Goal: Information Seeking & Learning: Check status

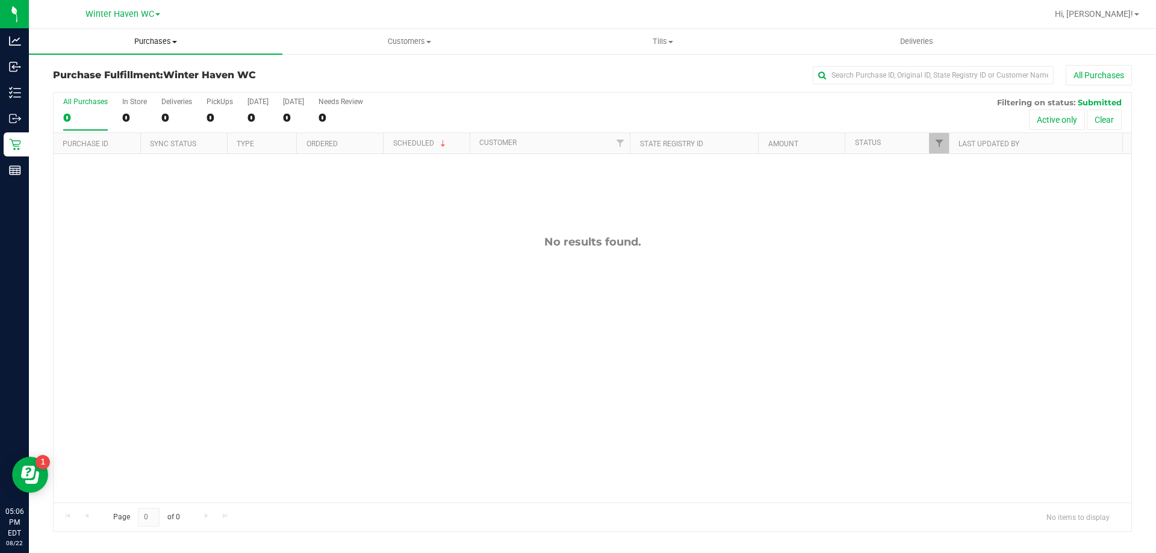
click at [151, 54] on link "Purchases Summary of purchases Fulfillment All purchases" at bounding box center [156, 41] width 254 height 25
click at [149, 52] on uib-tab-heading "Purchases Summary of purchases Fulfillment All purchases" at bounding box center [156, 41] width 254 height 25
click at [139, 45] on span "Purchases" at bounding box center [156, 41] width 254 height 11
click at [101, 90] on span "Fulfillment" at bounding box center [66, 87] width 75 height 10
click at [137, 45] on span "Purchases" at bounding box center [156, 41] width 254 height 11
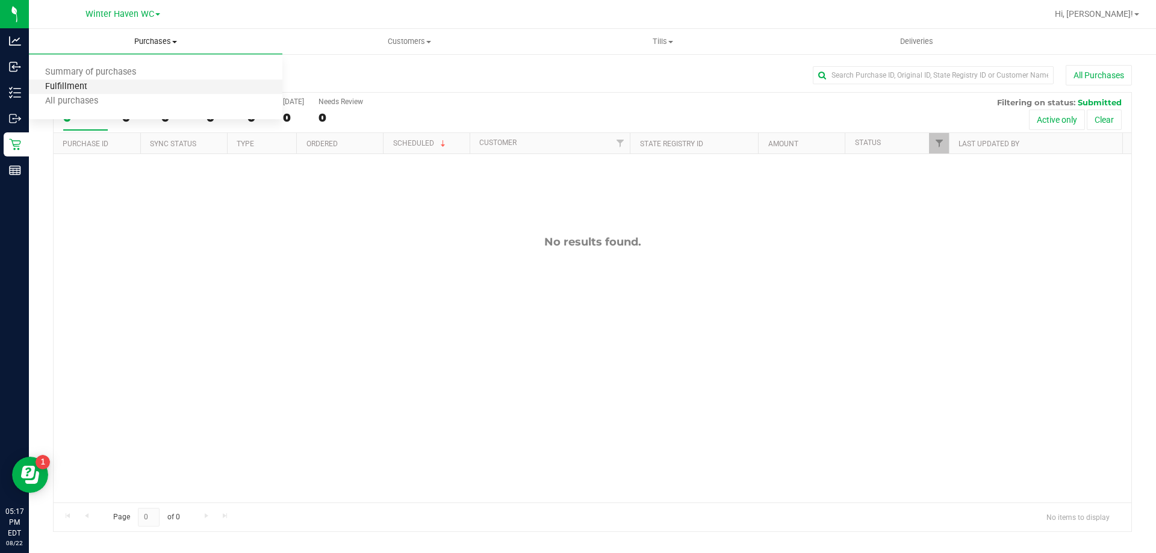
click at [90, 83] on span "Fulfillment" at bounding box center [66, 87] width 75 height 10
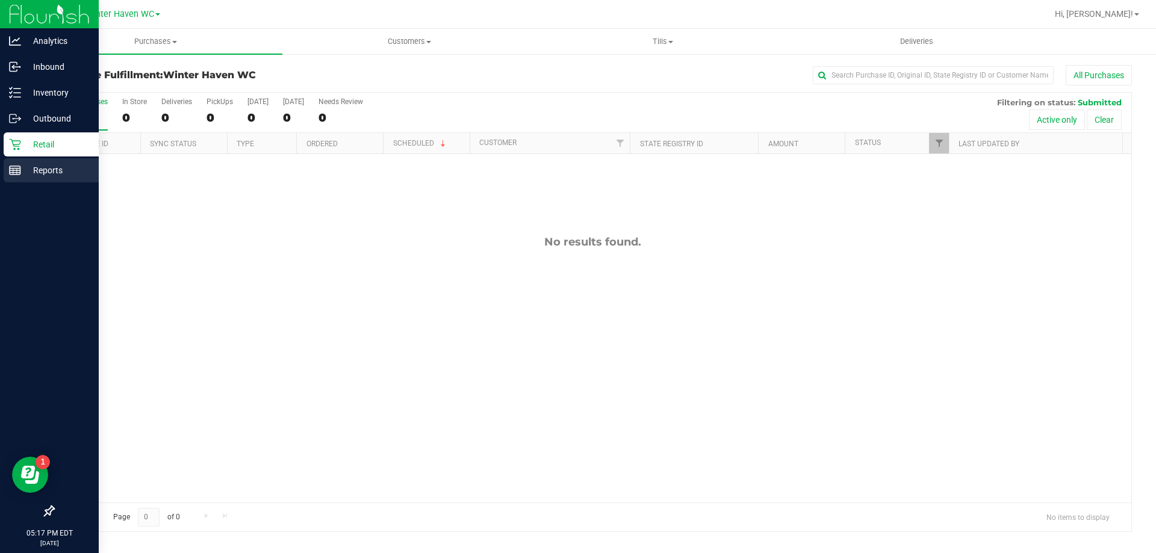
click at [29, 173] on p "Reports" at bounding box center [57, 170] width 72 height 14
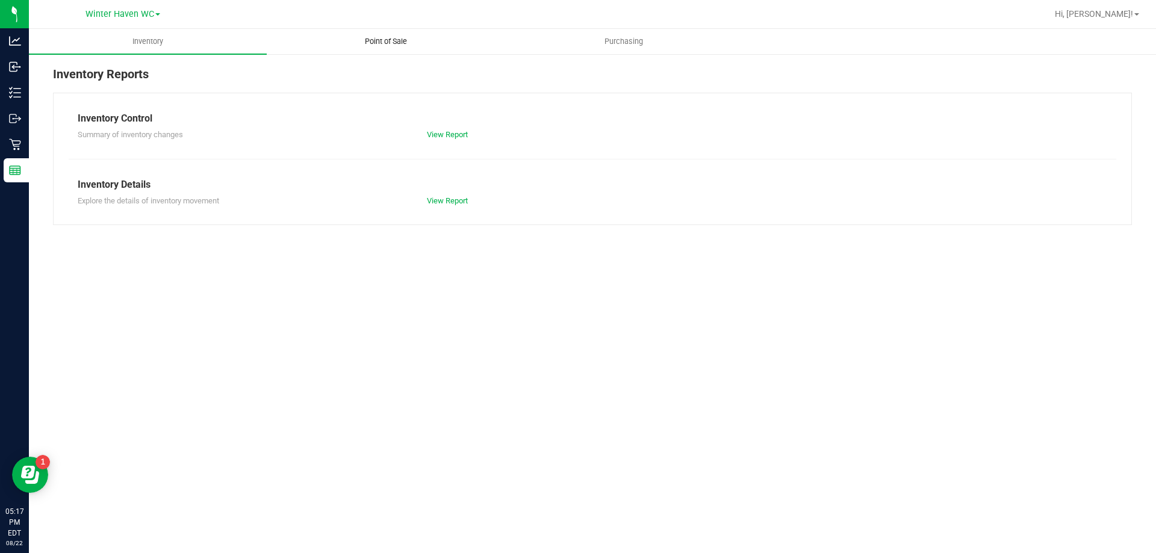
click at [406, 33] on uib-tab-heading "Point of Sale" at bounding box center [385, 42] width 237 height 24
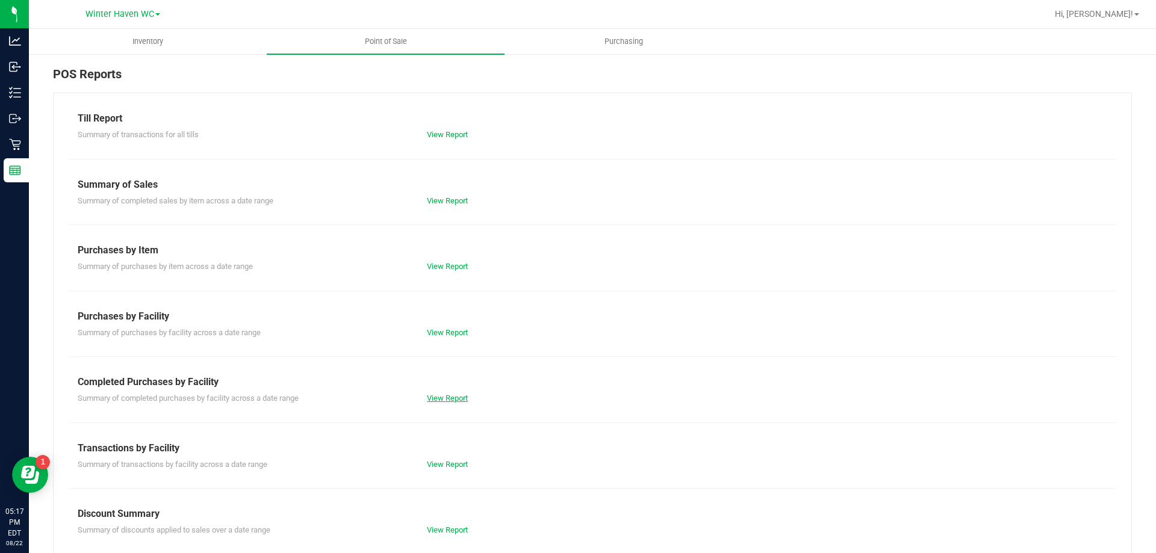
click at [449, 399] on link "View Report" at bounding box center [447, 398] width 41 height 9
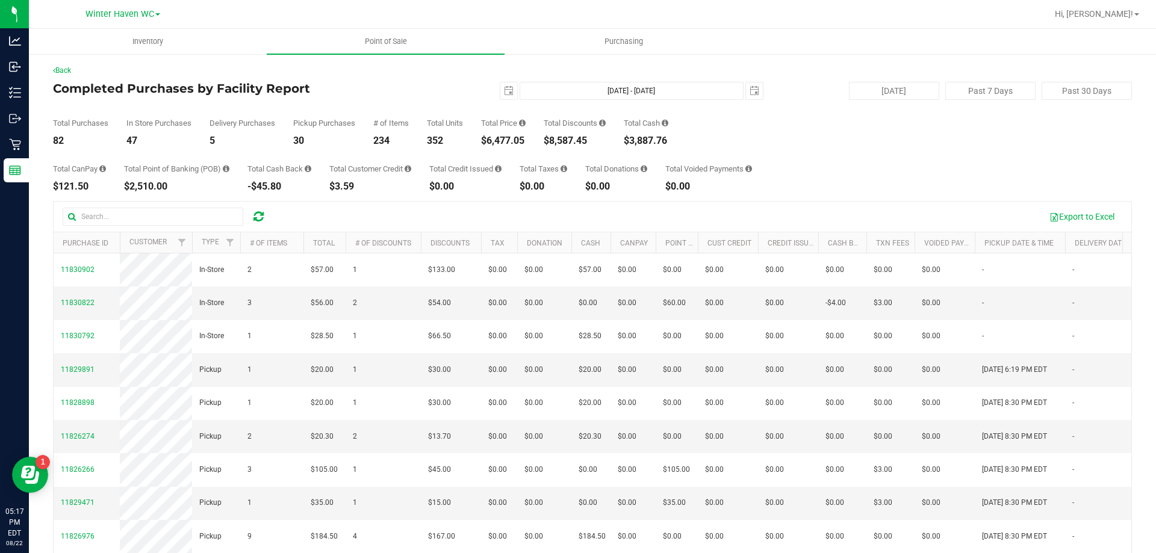
click at [899, 169] on div "Total CanPay $121.50 Total Point of Banking (POB) $2,510.00 Total Cash Back -$4…" at bounding box center [592, 169] width 1079 height 46
